Goal: Information Seeking & Learning: Understand process/instructions

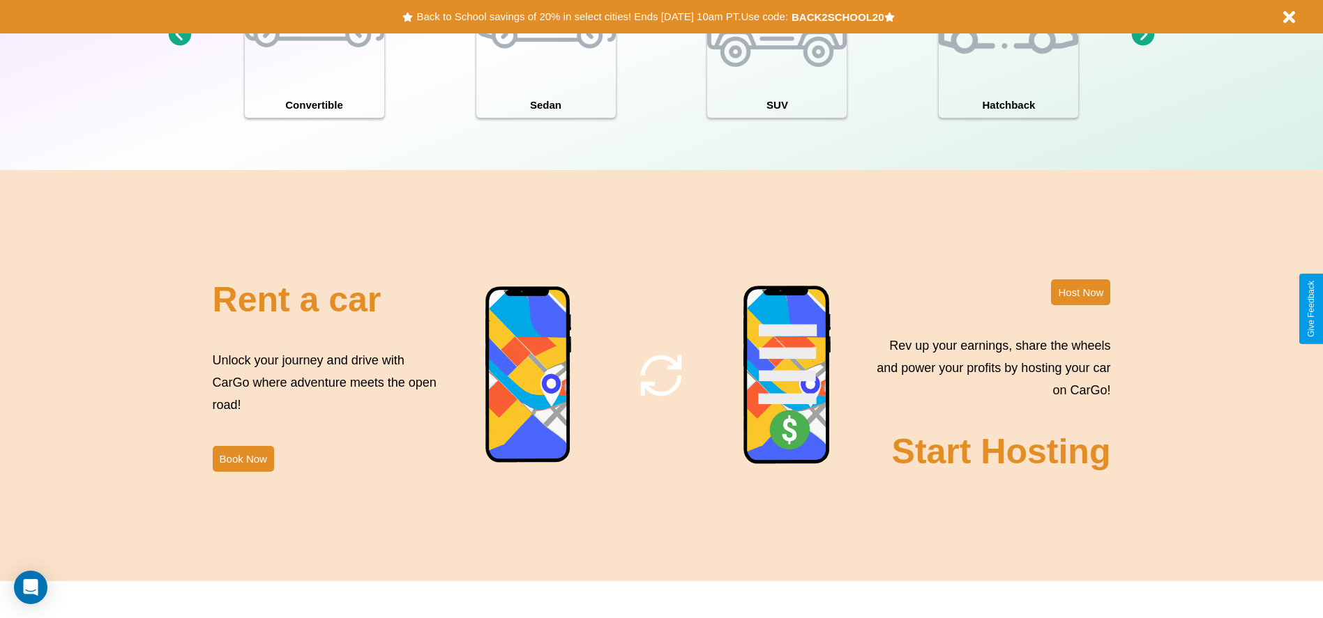
scroll to position [2000, 0]
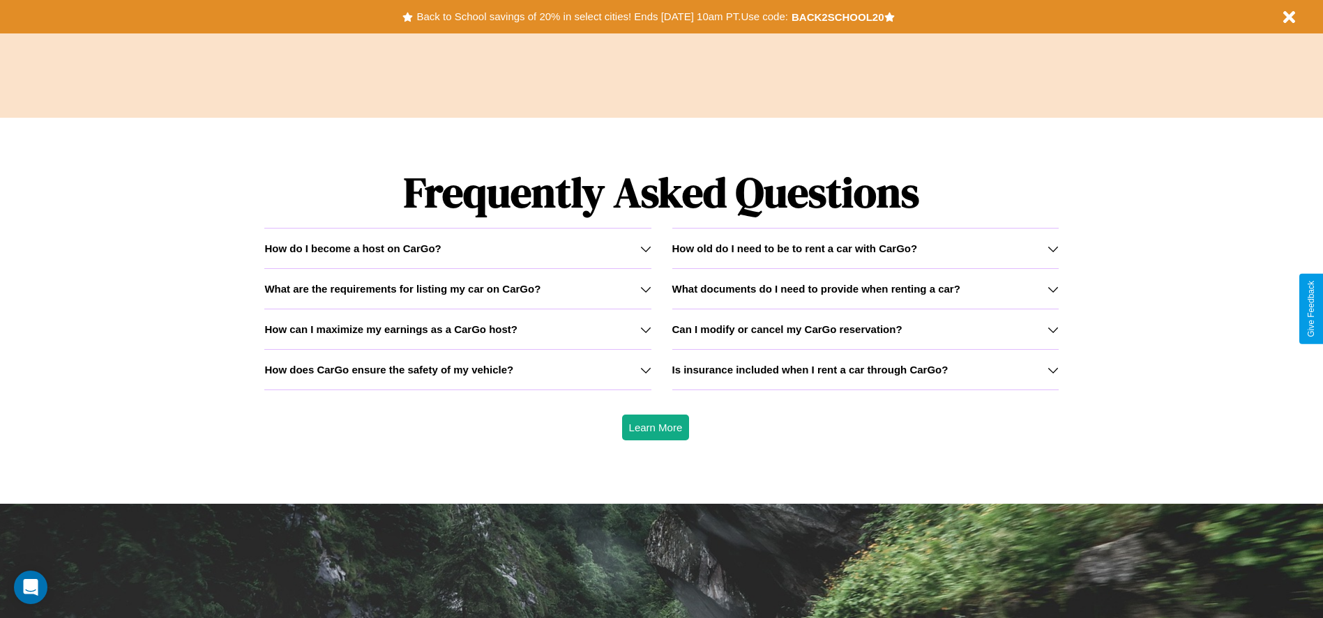
click at [457, 289] on h3 "What are the requirements for listing my car on CarGo?" at bounding box center [402, 289] width 276 height 12
click at [864, 289] on h3 "What documents do I need to provide when renting a car?" at bounding box center [816, 289] width 288 height 12
click at [645, 369] on icon at bounding box center [645, 370] width 11 height 11
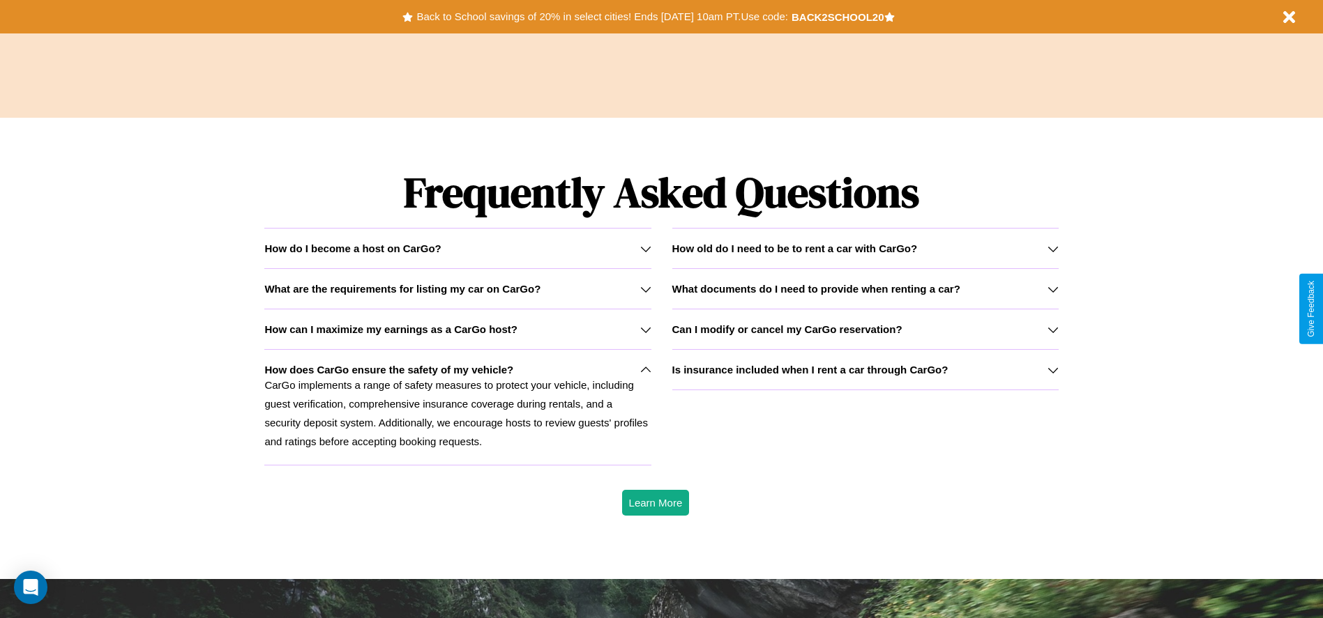
click at [1052, 248] on icon at bounding box center [1052, 248] width 11 height 11
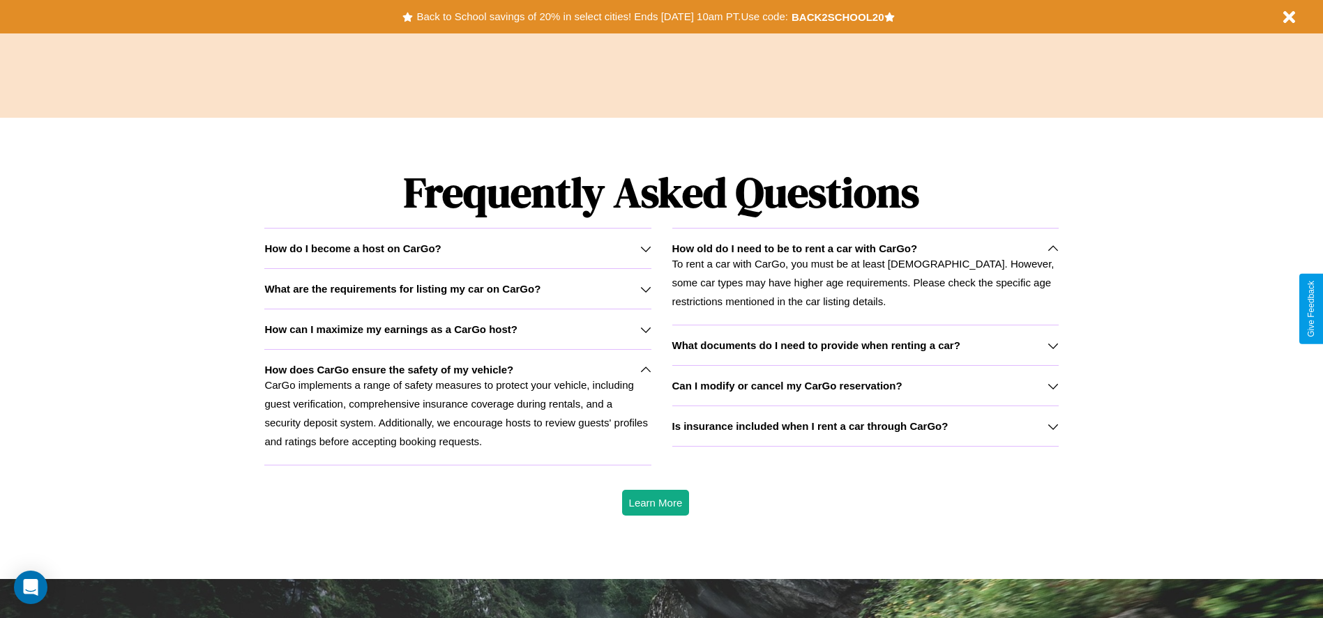
click at [457, 329] on h3 "How can I maximize my earnings as a CarGo host?" at bounding box center [390, 329] width 253 height 12
click at [457, 248] on div "How do I become a host on CarGo?" at bounding box center [457, 249] width 386 height 12
click at [602, 17] on button "Back to School savings of 20% in select cities! Ends [DATE] 10am PT. Use code:" at bounding box center [602, 17] width 378 height 20
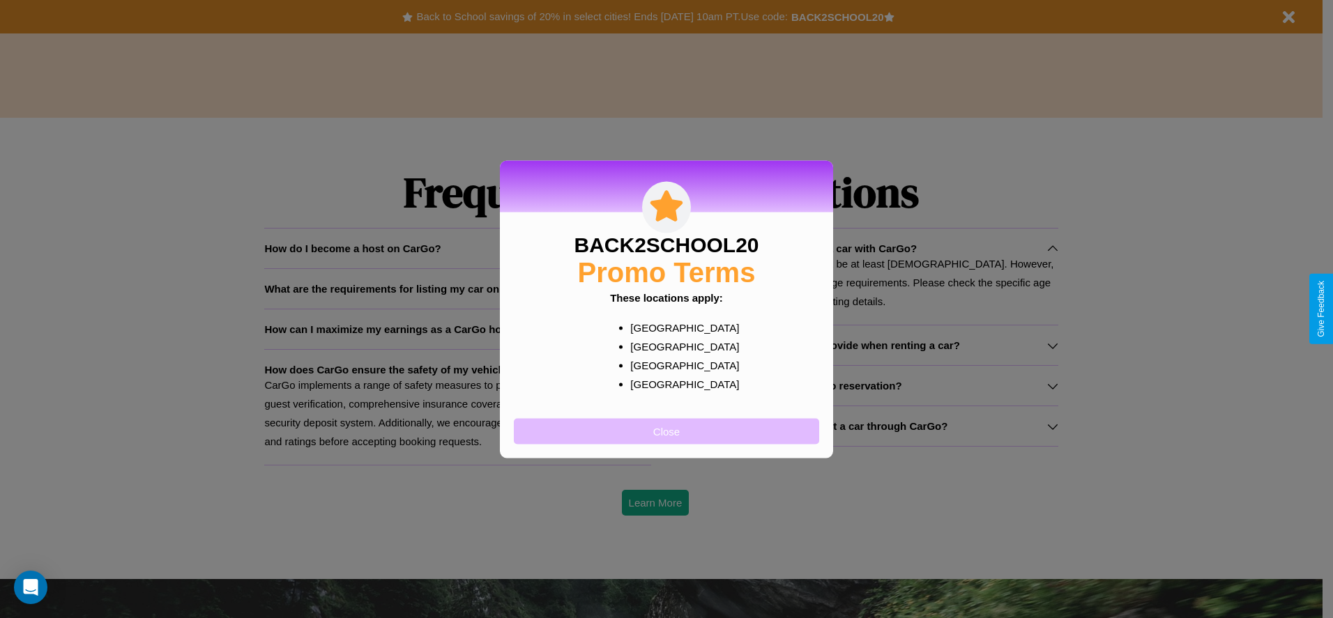
click at [666, 431] on button "Close" at bounding box center [666, 431] width 305 height 26
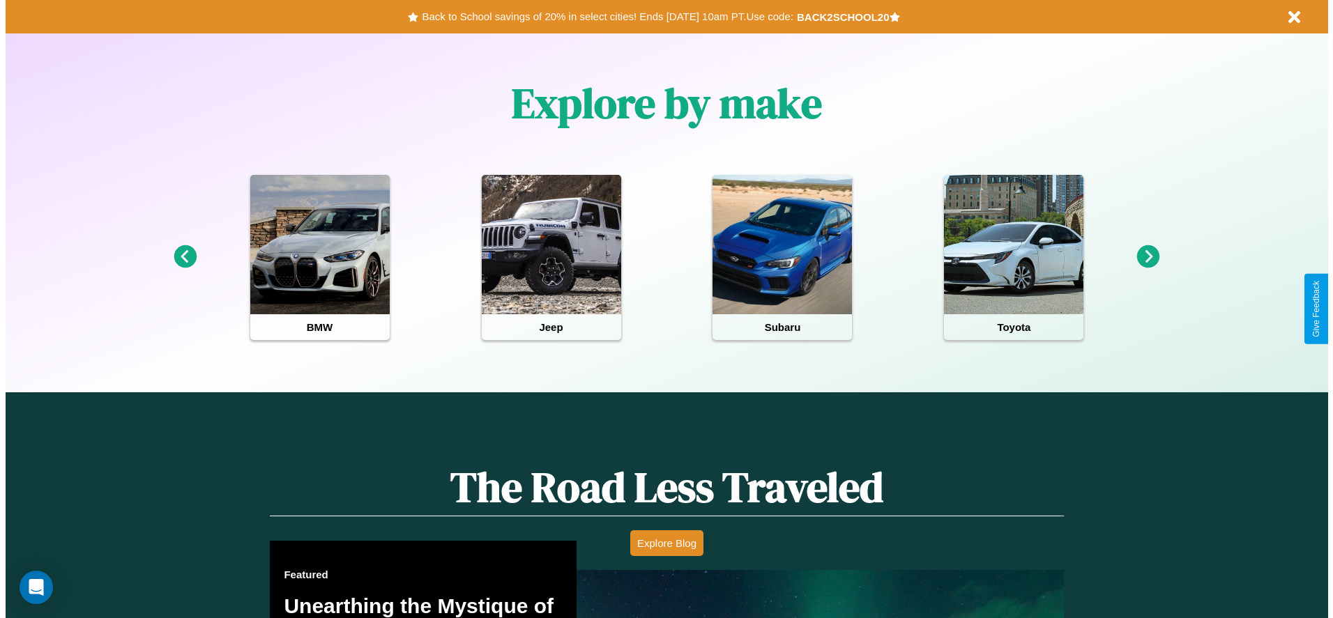
scroll to position [0, 0]
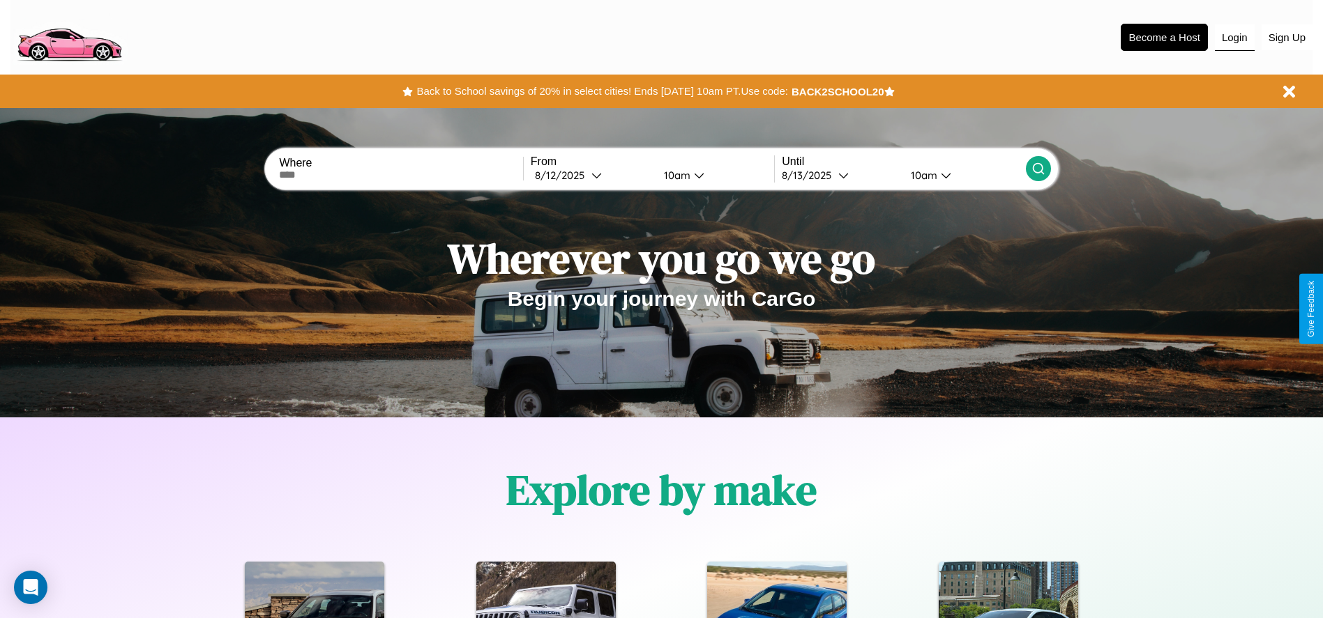
click at [1234, 37] on button "Login" at bounding box center [1234, 37] width 40 height 26
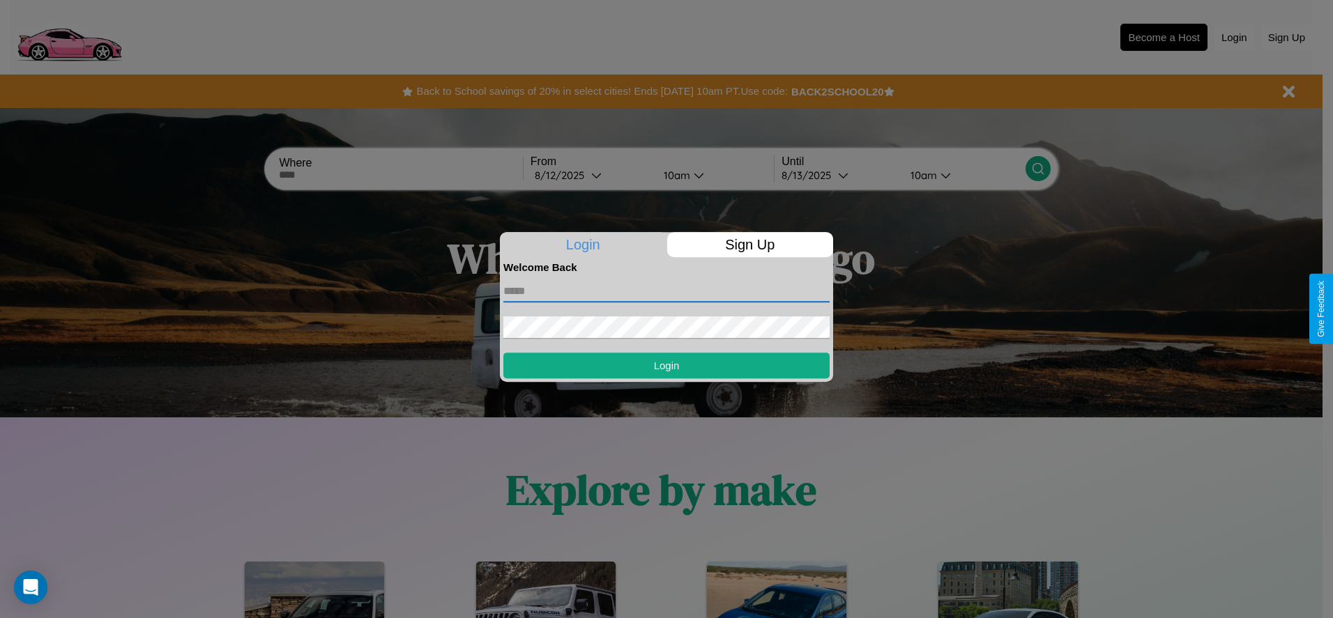
click at [666, 291] on input "text" at bounding box center [666, 291] width 326 height 22
type input "**********"
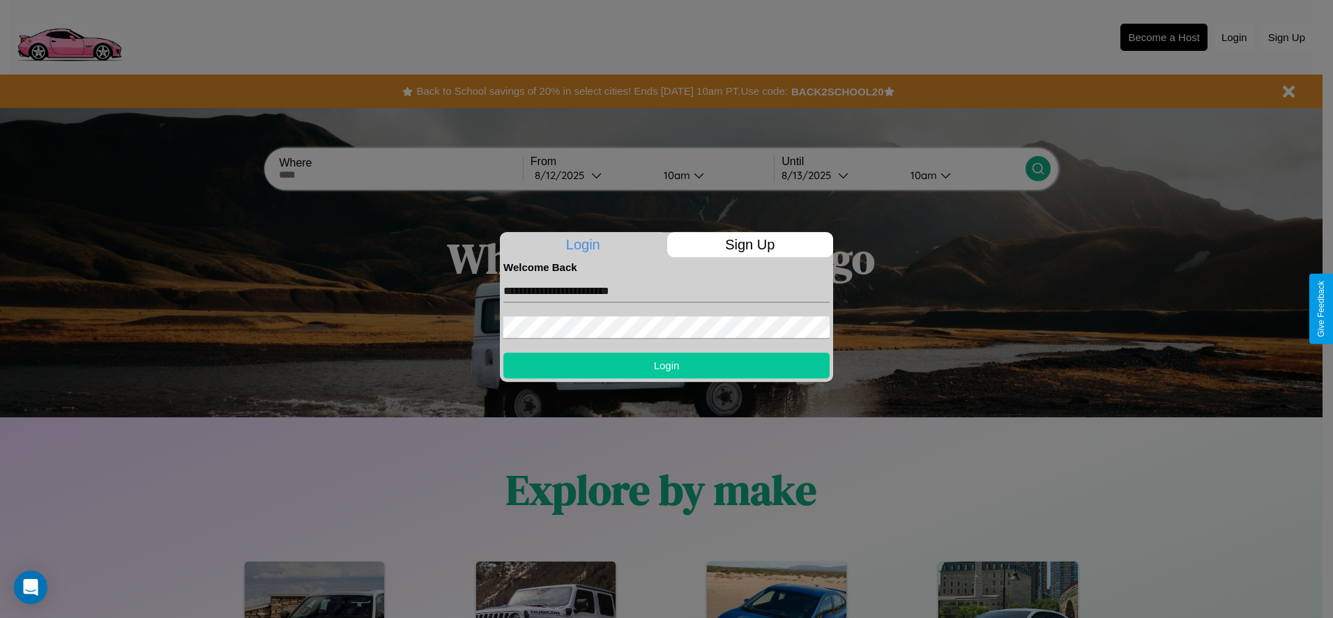
click at [666, 365] on button "Login" at bounding box center [666, 366] width 326 height 26
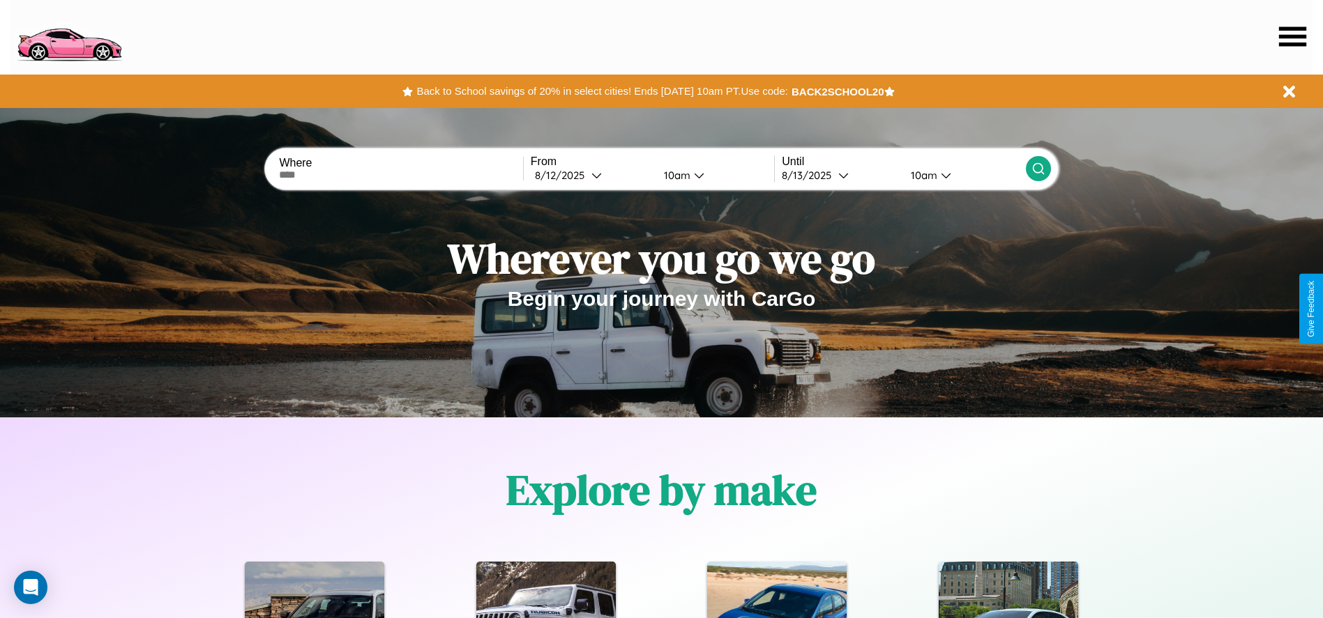
click at [1292, 36] on icon at bounding box center [1292, 36] width 27 height 20
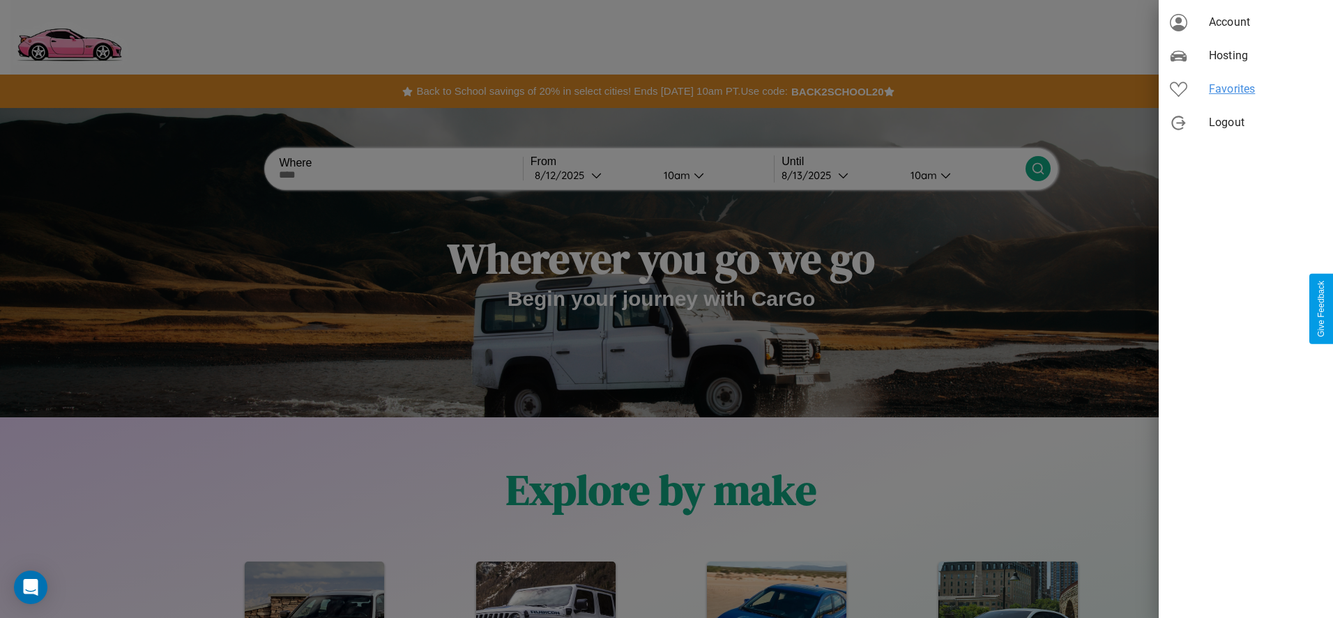
click at [1246, 89] on span "Favorites" at bounding box center [1265, 89] width 113 height 17
